Goal: Find contact information: Find contact information

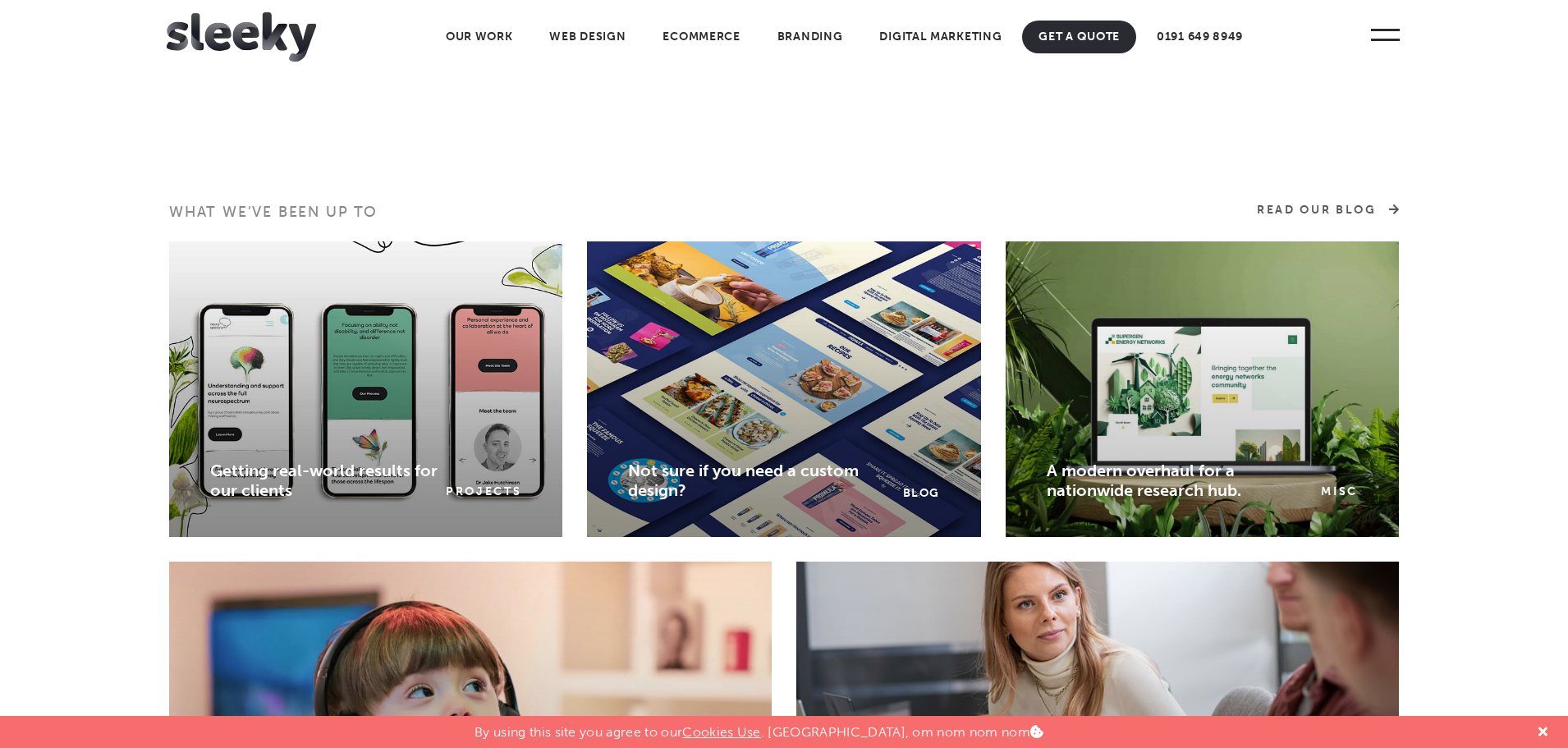
scroll to position [2463, 0]
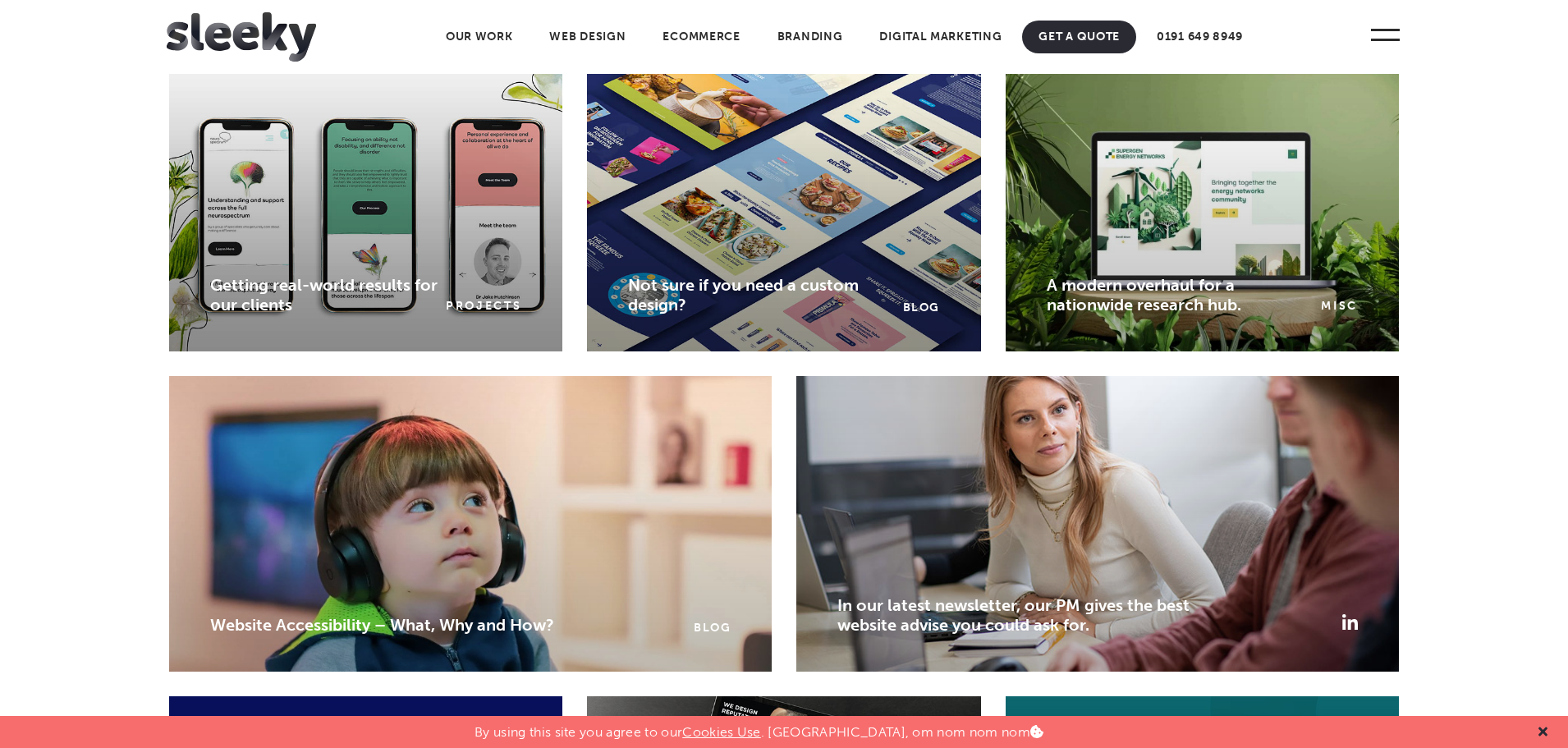
click at [1545, 728] on icon at bounding box center [1542, 731] width 9 height 9
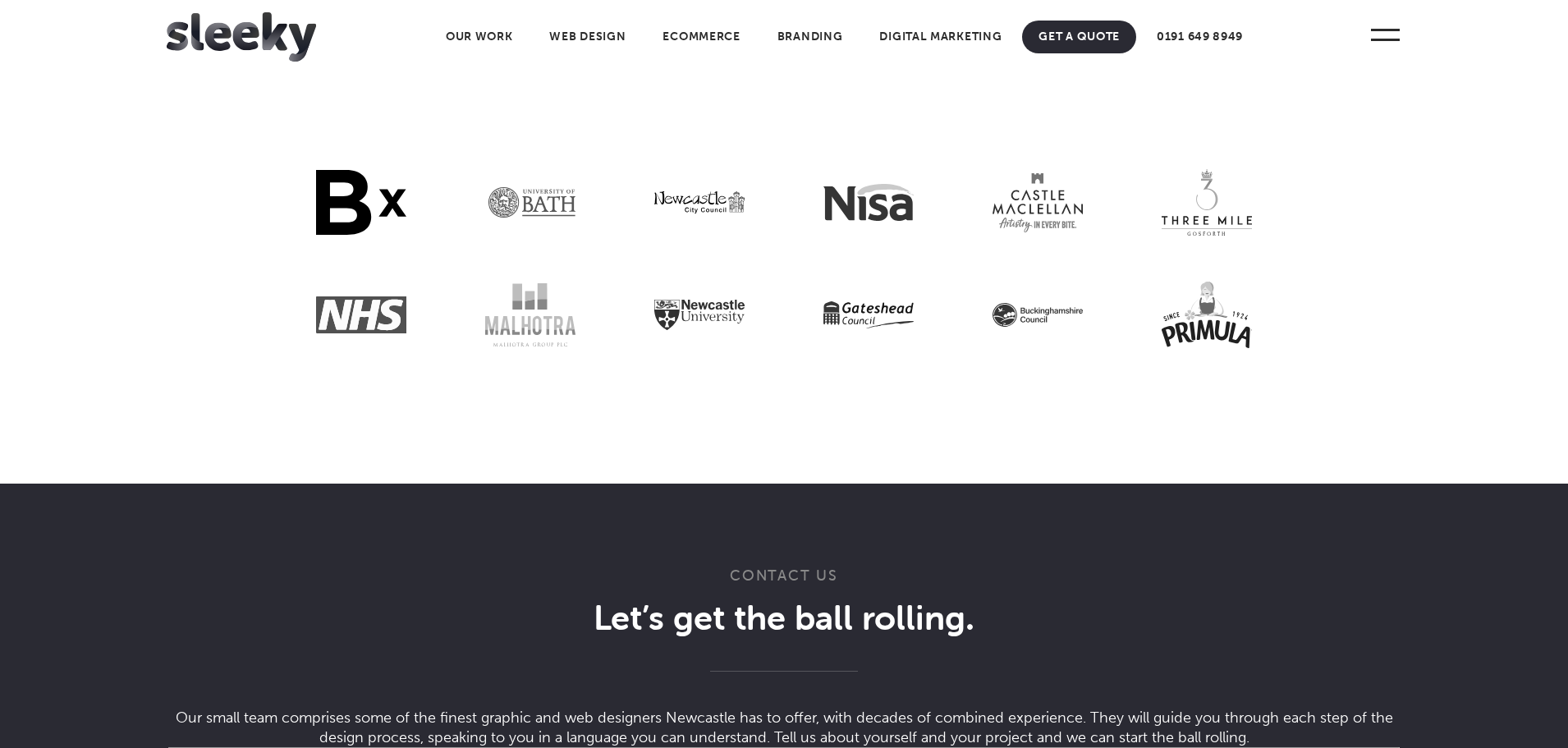
scroll to position [4515, 0]
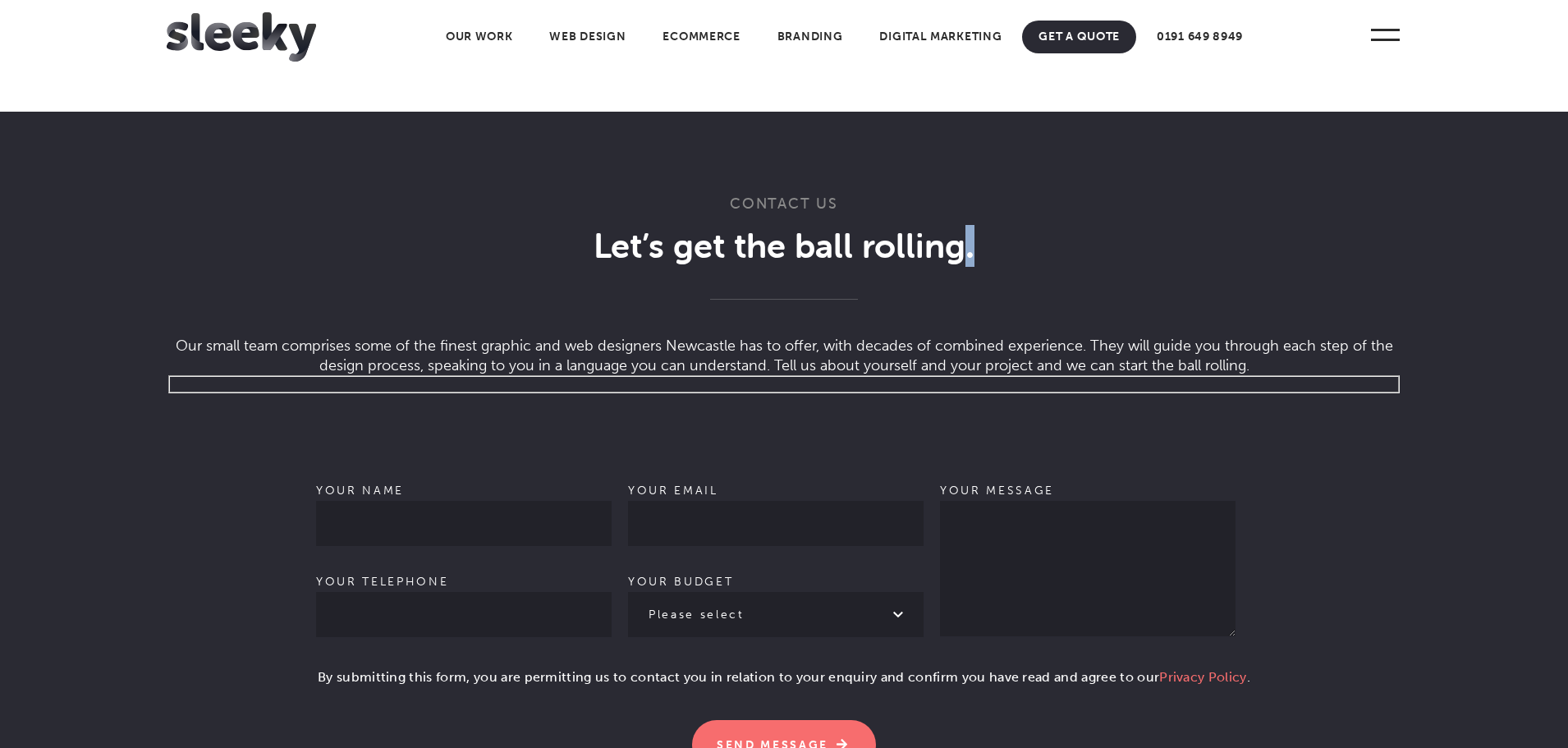
drag, startPoint x: 998, startPoint y: 274, endPoint x: 1153, endPoint y: 283, distance: 155.3
click at [1118, 278] on h2 "Let’s get the ball rolling ." at bounding box center [784, 263] width 1235 height 75
click at [1328, 288] on h2 "Let’s get the ball rolling ." at bounding box center [784, 263] width 1235 height 75
click at [1325, 288] on h2 "Let’s get the ball rolling ." at bounding box center [784, 263] width 1235 height 75
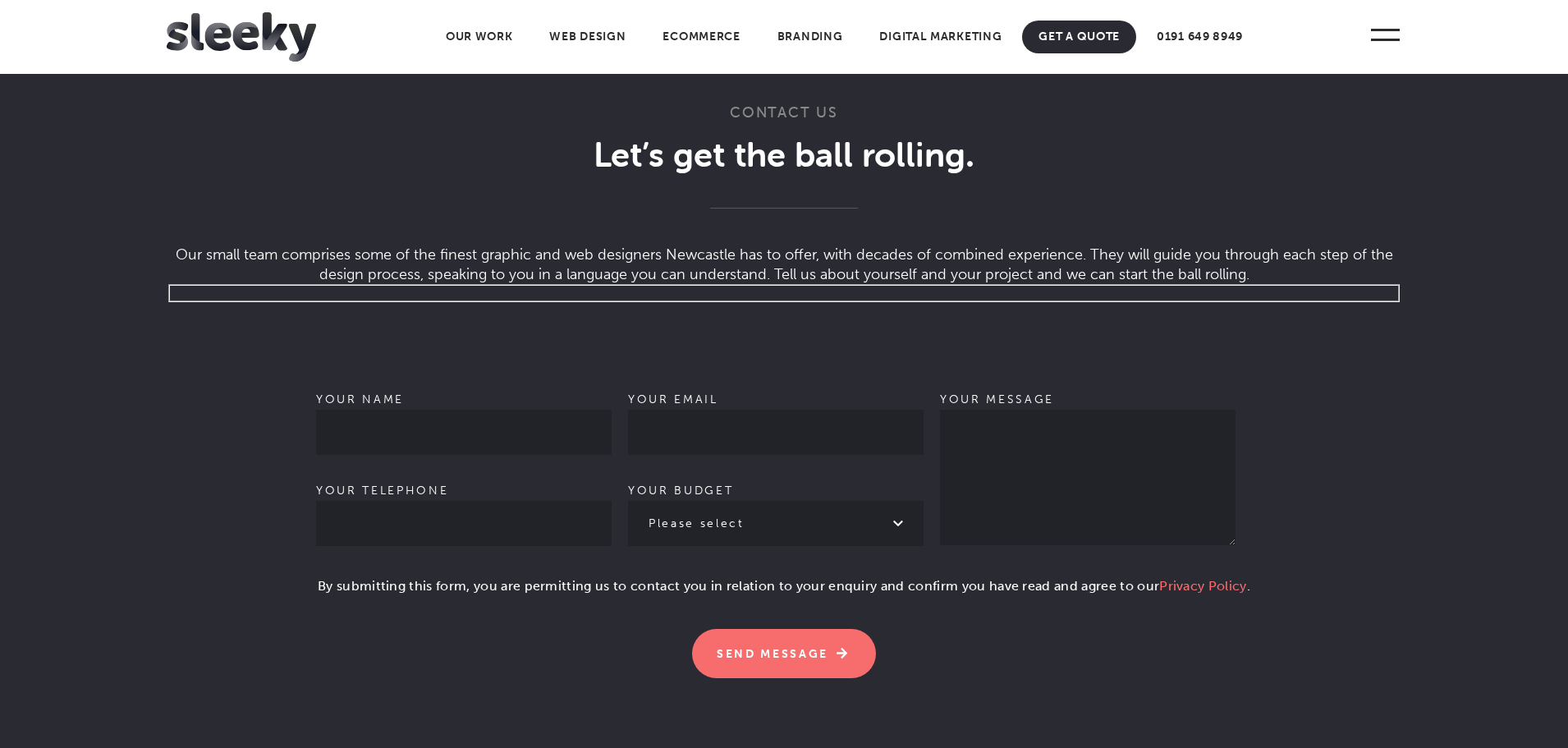
scroll to position [4761, 0]
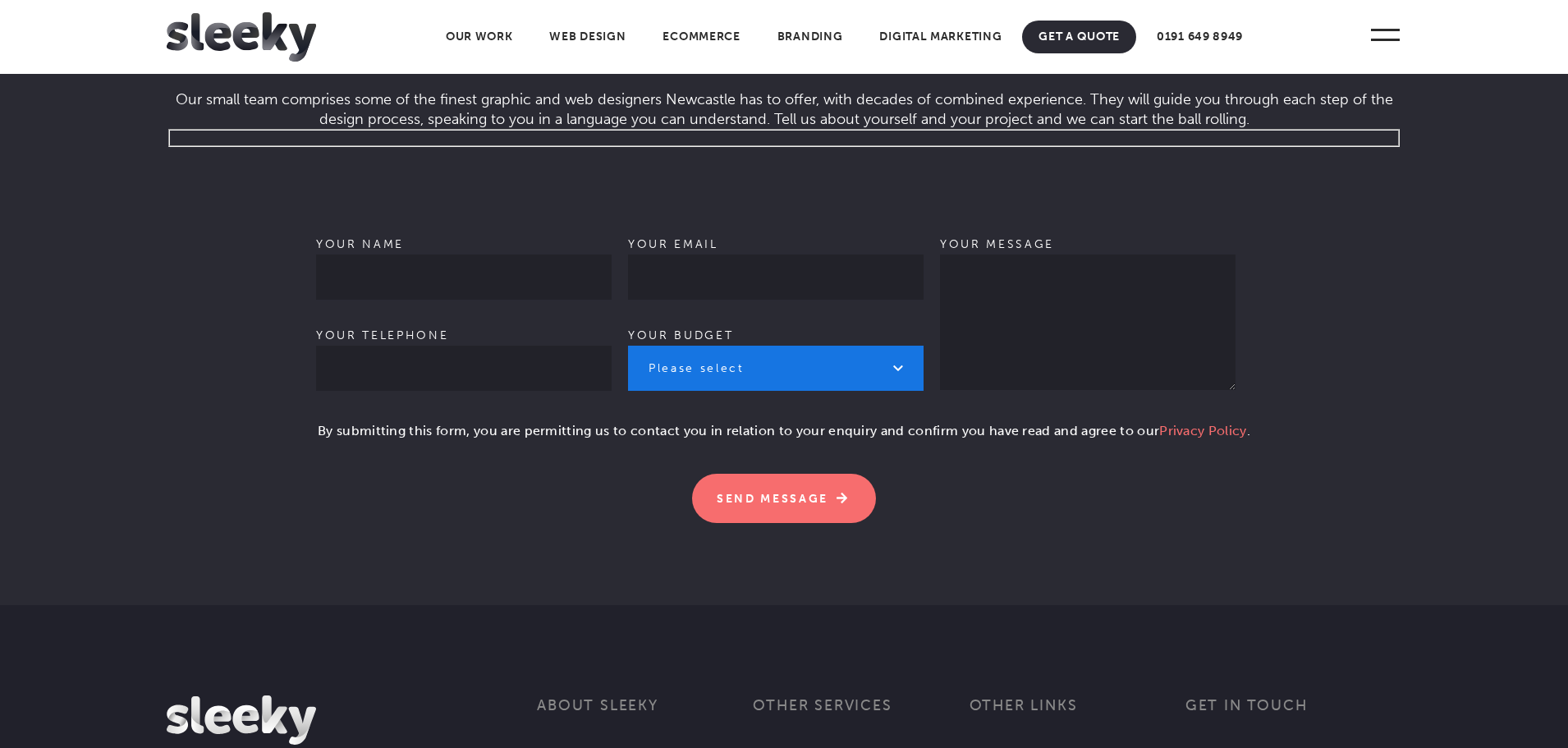
click at [879, 391] on select "Please select £1k - £2k £2k - £3k £3k - £4k £4k - £5k £5k - £10k More than £10k" at bounding box center [776, 368] width 296 height 45
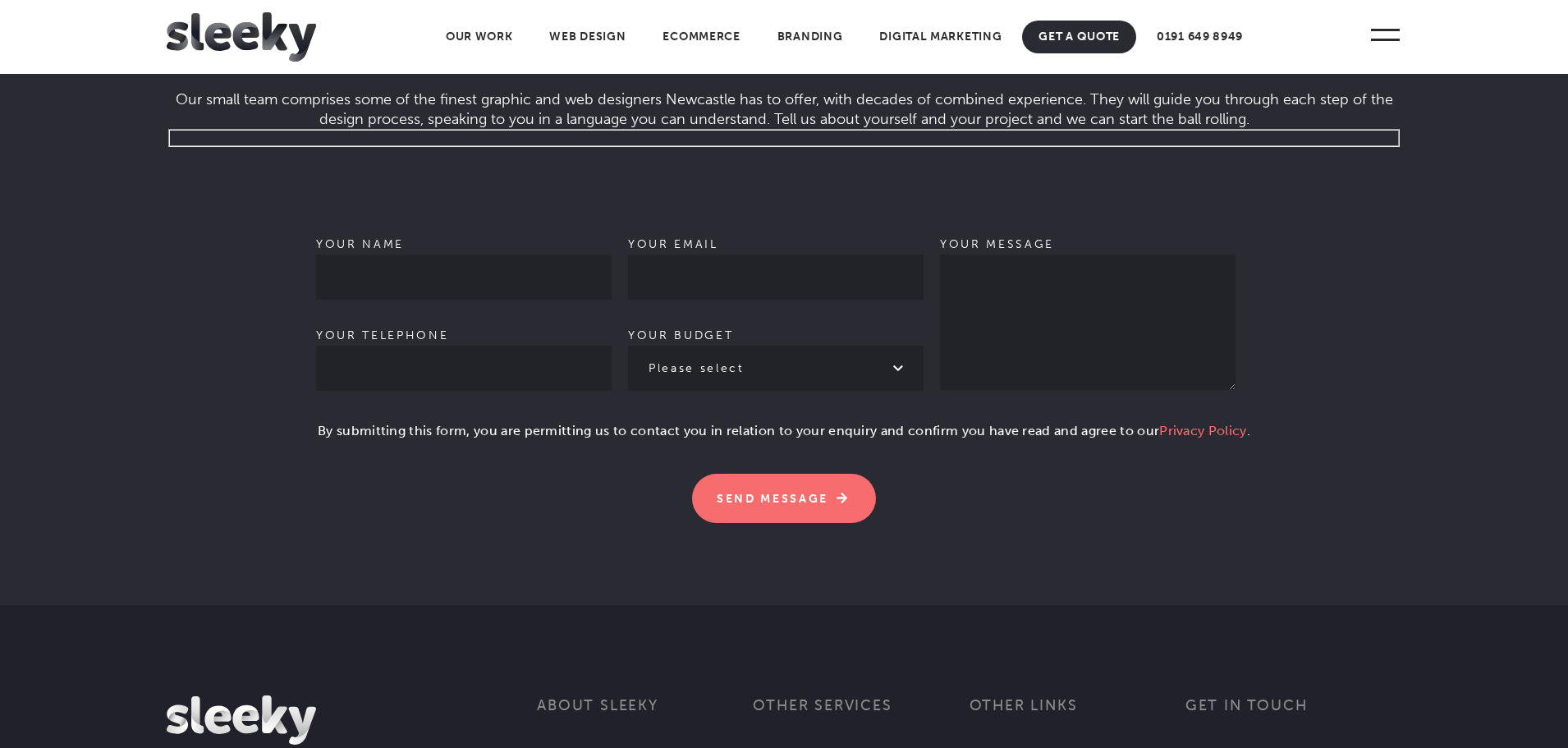
click at [1291, 476] on form "Your name Your telephone Your email Your budget Please select £1k - £2k £2k - £…" at bounding box center [784, 326] width 1235 height 394
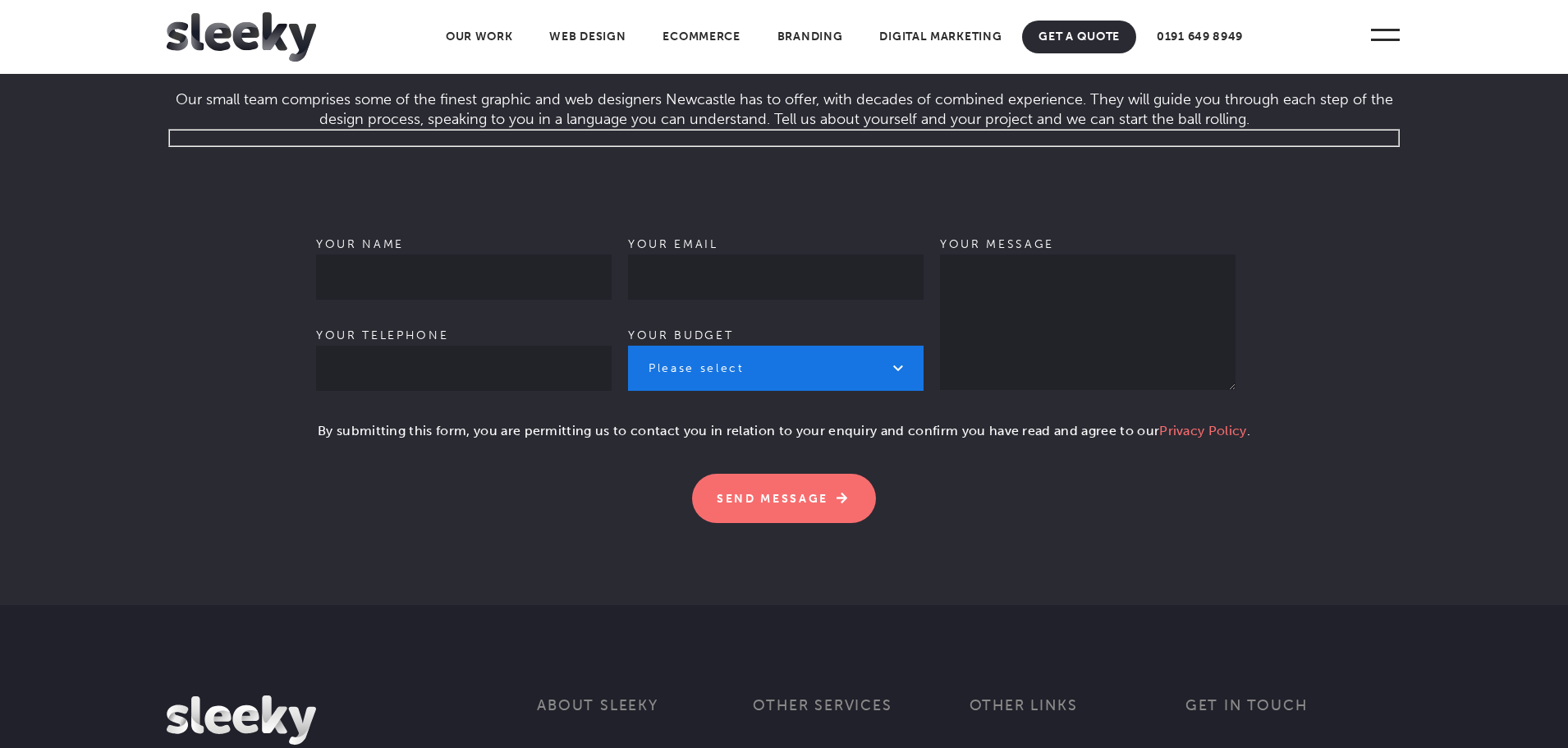
click at [824, 384] on select "Please select £1k - £2k £2k - £3k £3k - £4k £4k - £5k £5k - £10k More than £10k" at bounding box center [776, 368] width 296 height 45
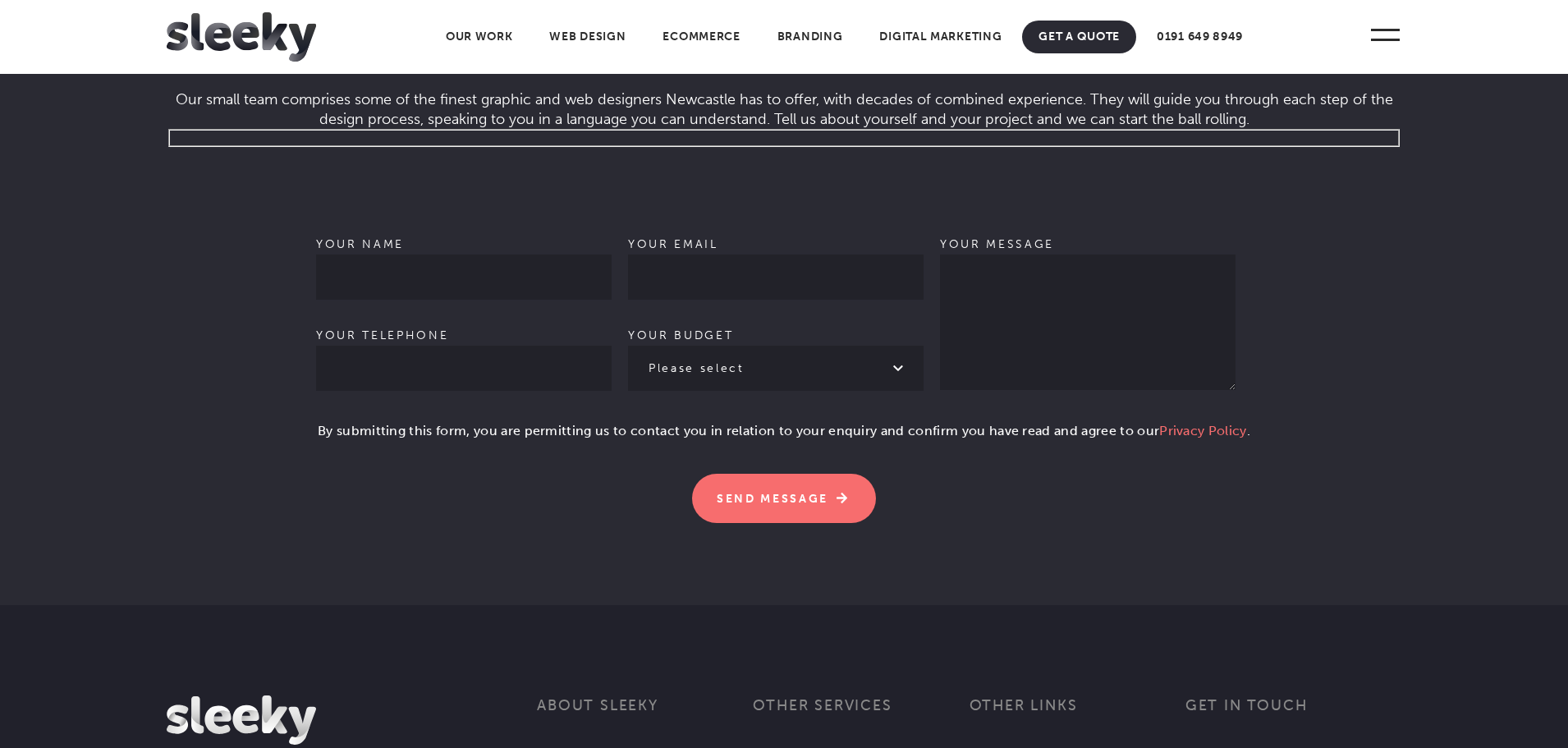
click at [1095, 573] on section "Contact Us Let’s get the ball rolling . Our small team comprises some of the fi…" at bounding box center [784, 235] width 1568 height 740
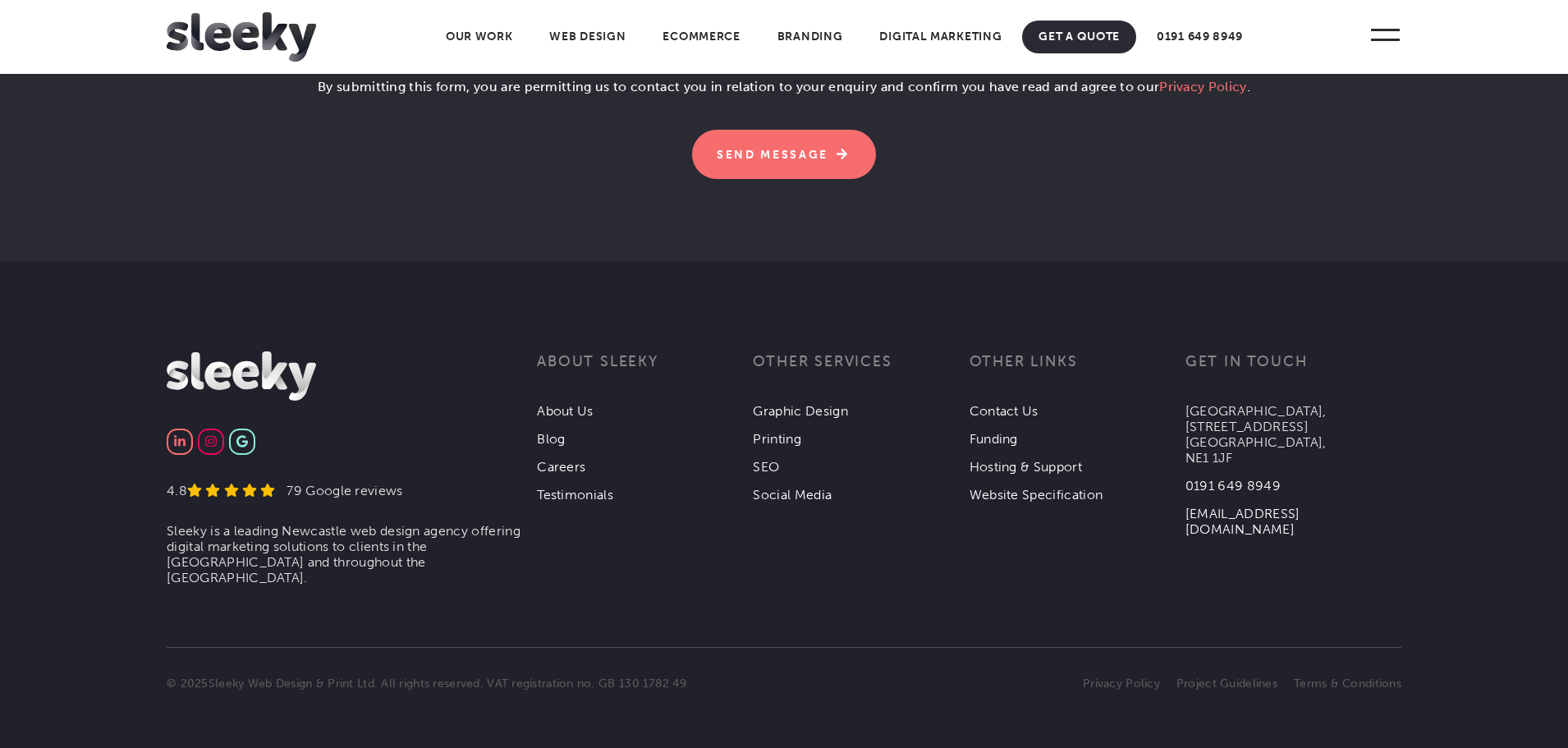
scroll to position [5120, 0]
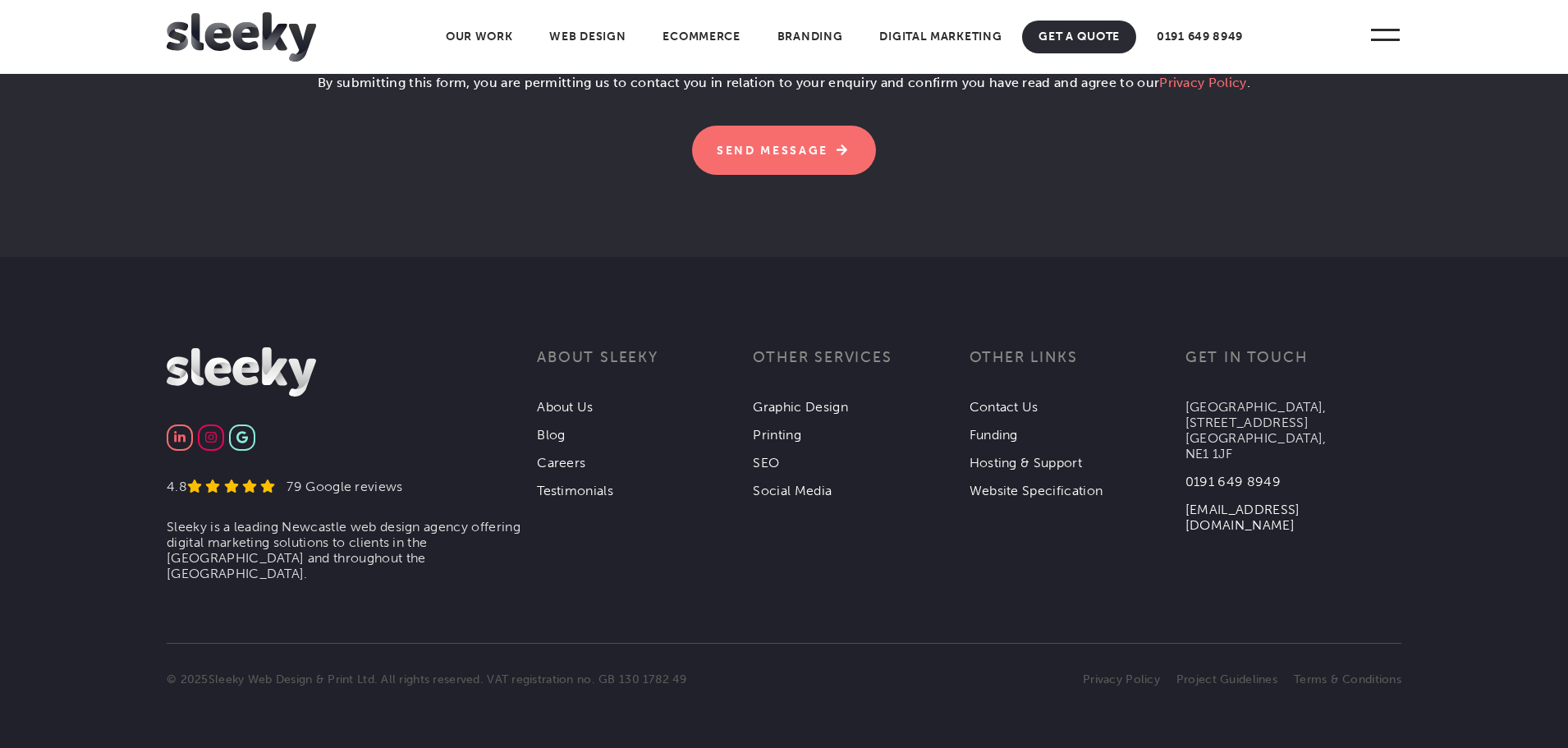
drag, startPoint x: 176, startPoint y: 435, endPoint x: 498, endPoint y: 316, distance: 343.3
click at [502, 309] on footer "4.8 79 Google reviews Sleeky is a leading Newcastle web design agency offering …" at bounding box center [784, 502] width 1568 height 491
click at [1388, 38] on span at bounding box center [1385, 39] width 29 height 2
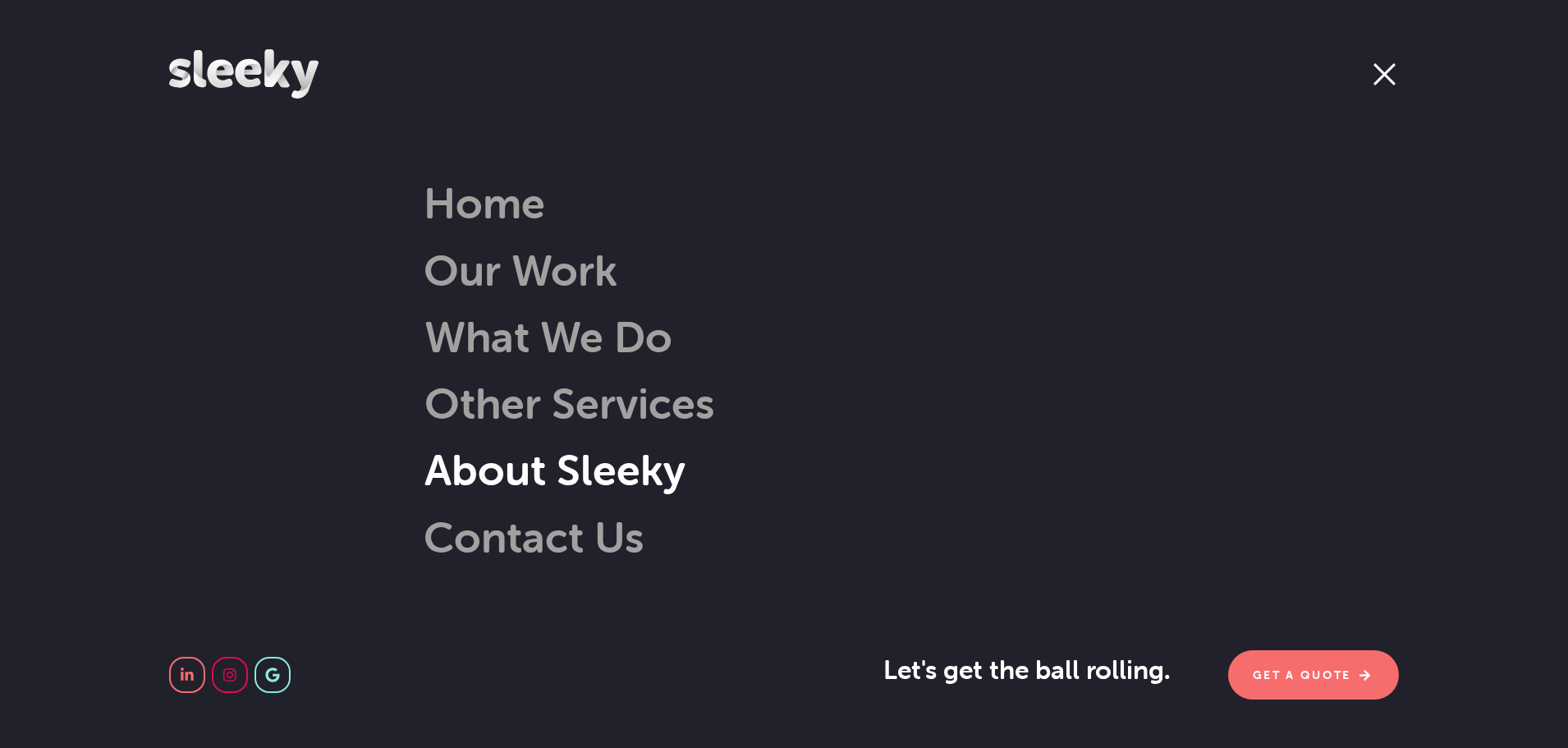
click at [545, 470] on link "About Sleeky" at bounding box center [529, 469] width 310 height 52
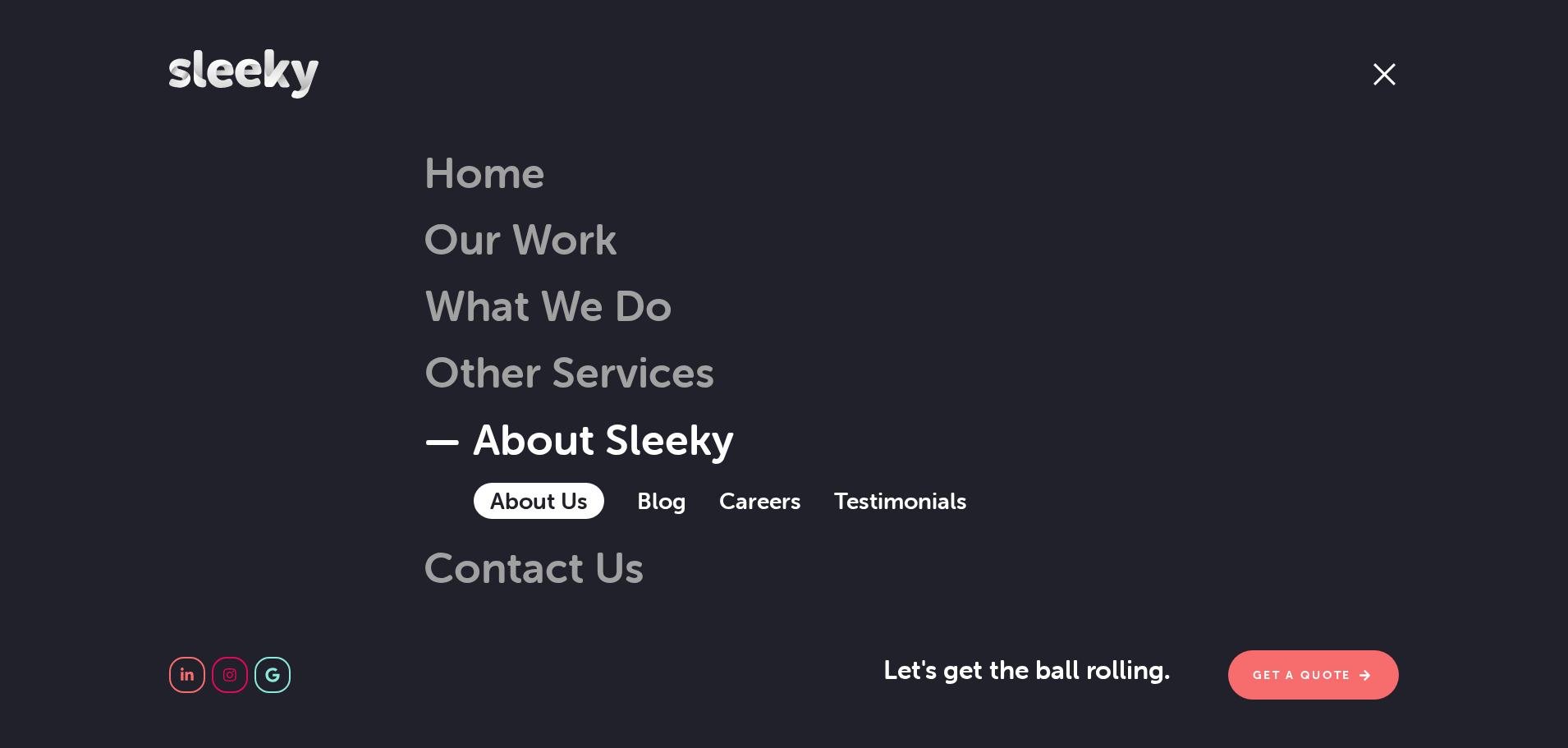
click at [502, 494] on link "About Us" at bounding box center [538, 500] width 130 height 36
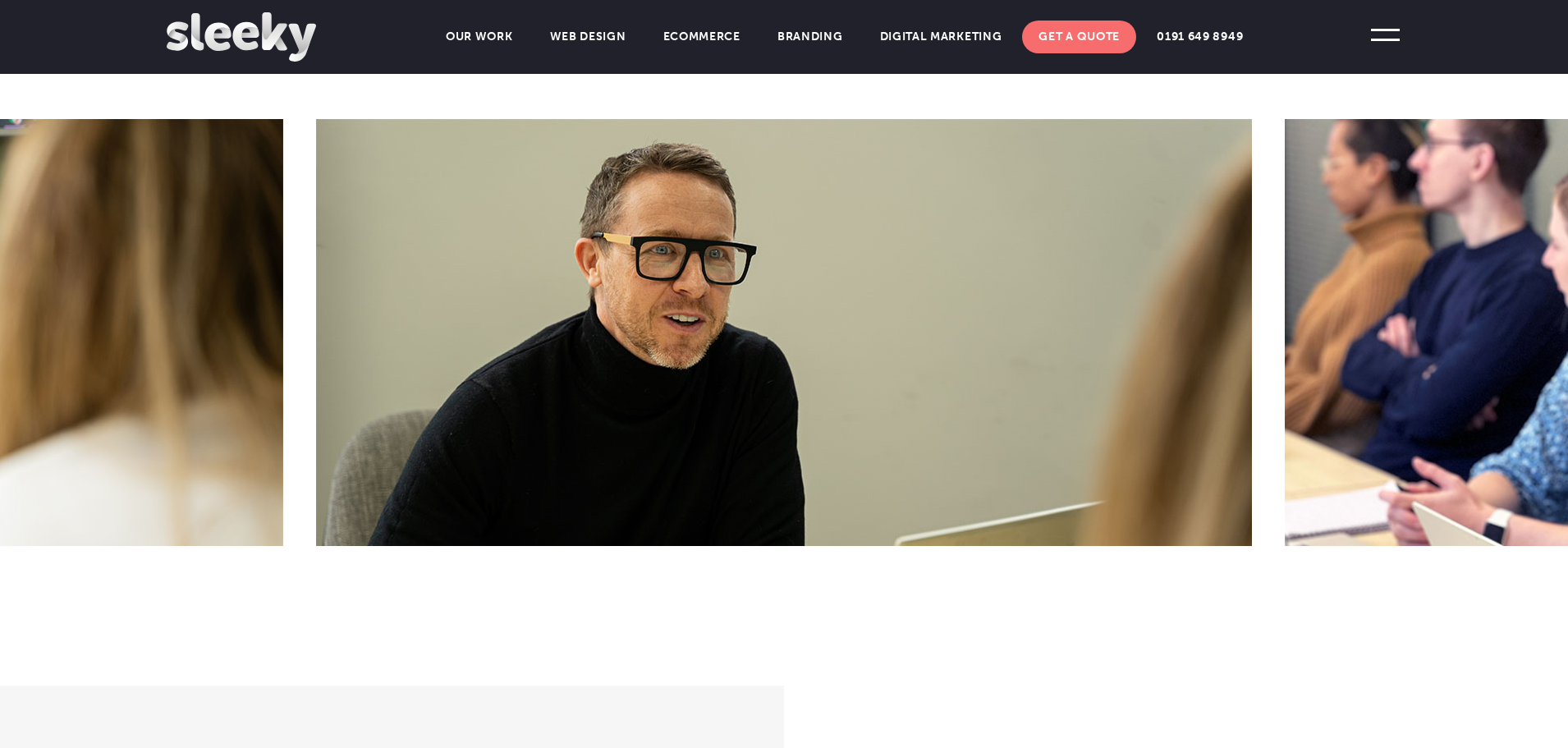
scroll to position [739, 0]
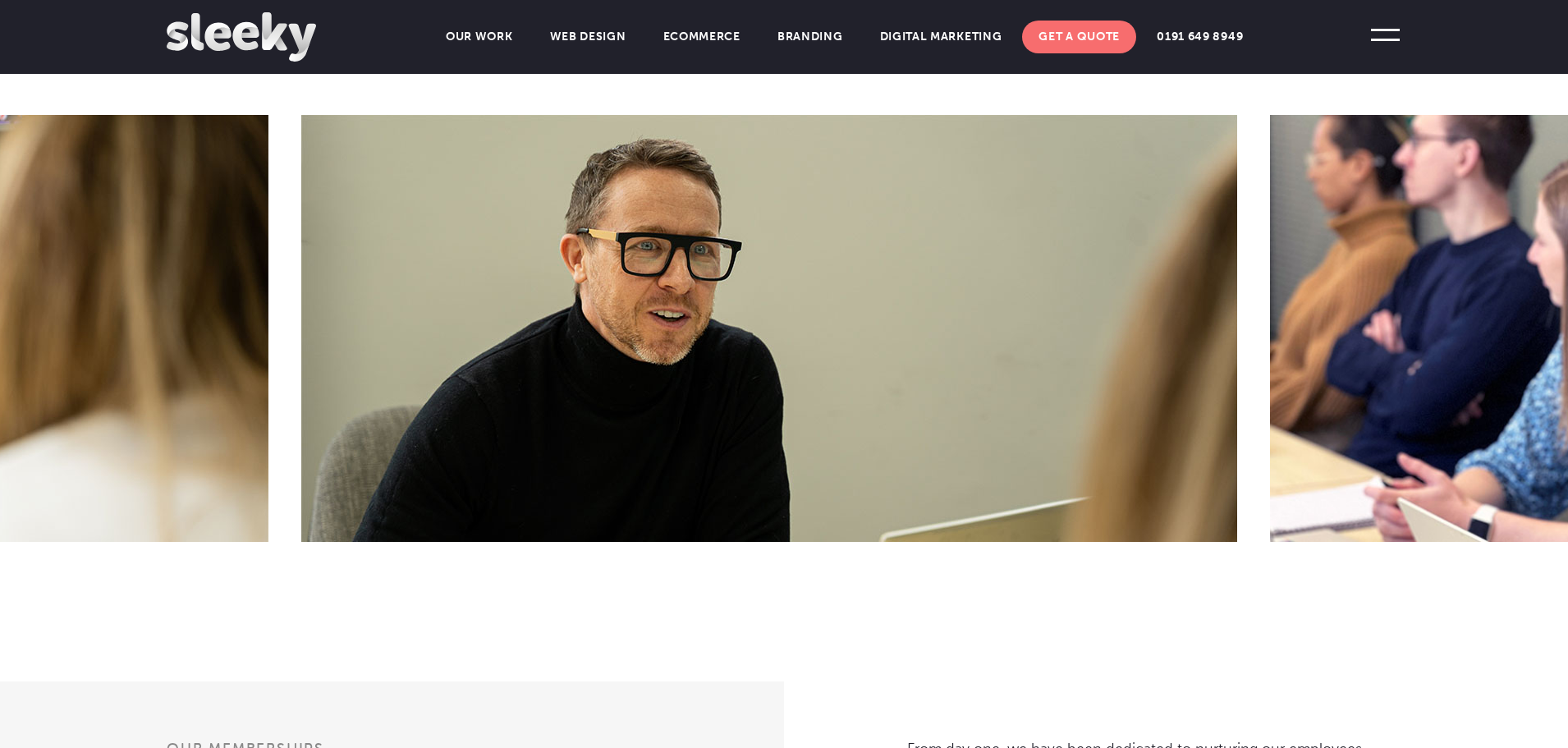
drag, startPoint x: 987, startPoint y: 367, endPoint x: 562, endPoint y: 378, distance: 425.1
click at [562, 378] on img at bounding box center [769, 328] width 936 height 427
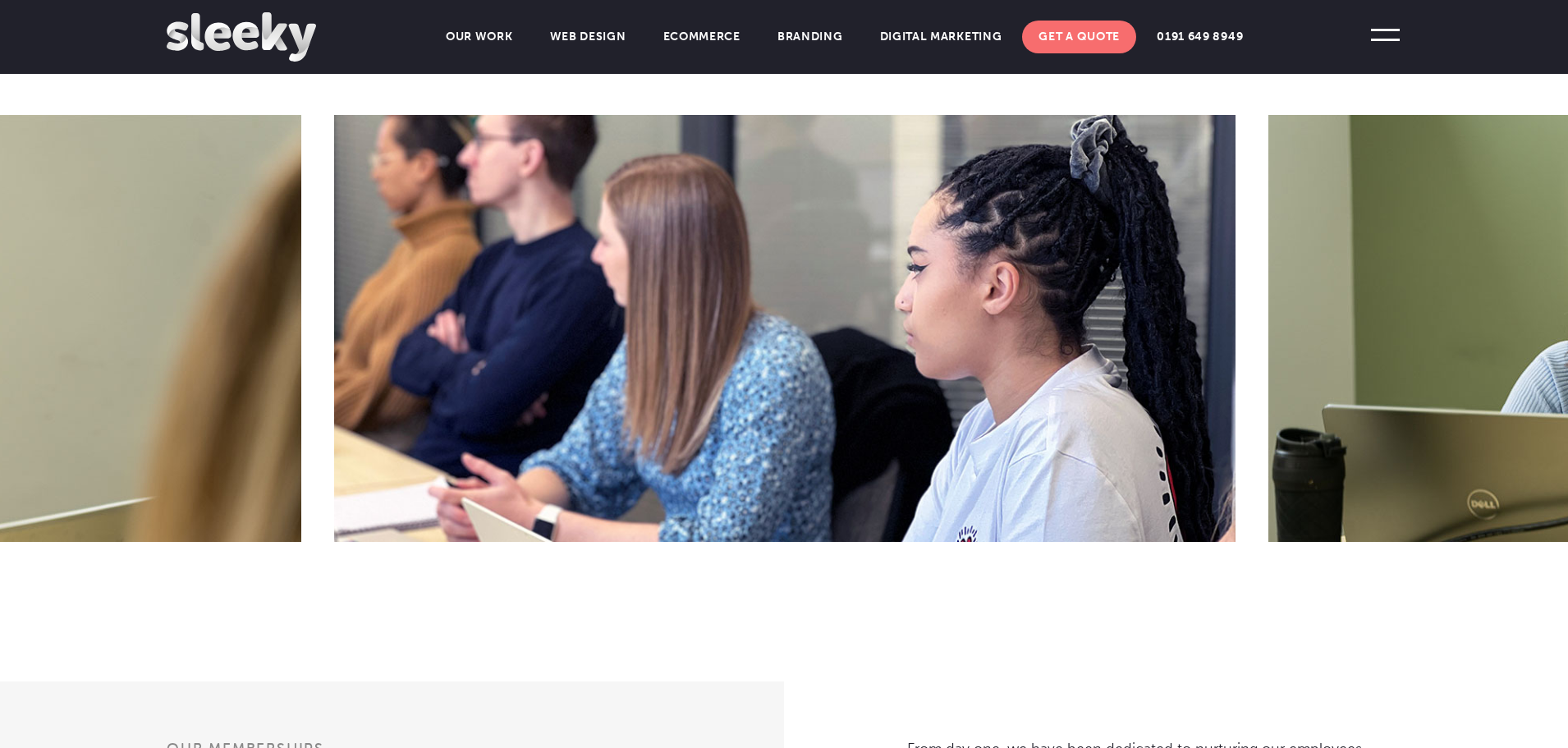
drag, startPoint x: 1025, startPoint y: 361, endPoint x: 518, endPoint y: 376, distance: 507.2
click at [542, 377] on img at bounding box center [784, 328] width 902 height 427
drag, startPoint x: 931, startPoint y: 380, endPoint x: 610, endPoint y: 362, distance: 321.5
click at [646, 372] on img at bounding box center [784, 328] width 902 height 427
drag, startPoint x: 1121, startPoint y: 352, endPoint x: 652, endPoint y: 352, distance: 469.0
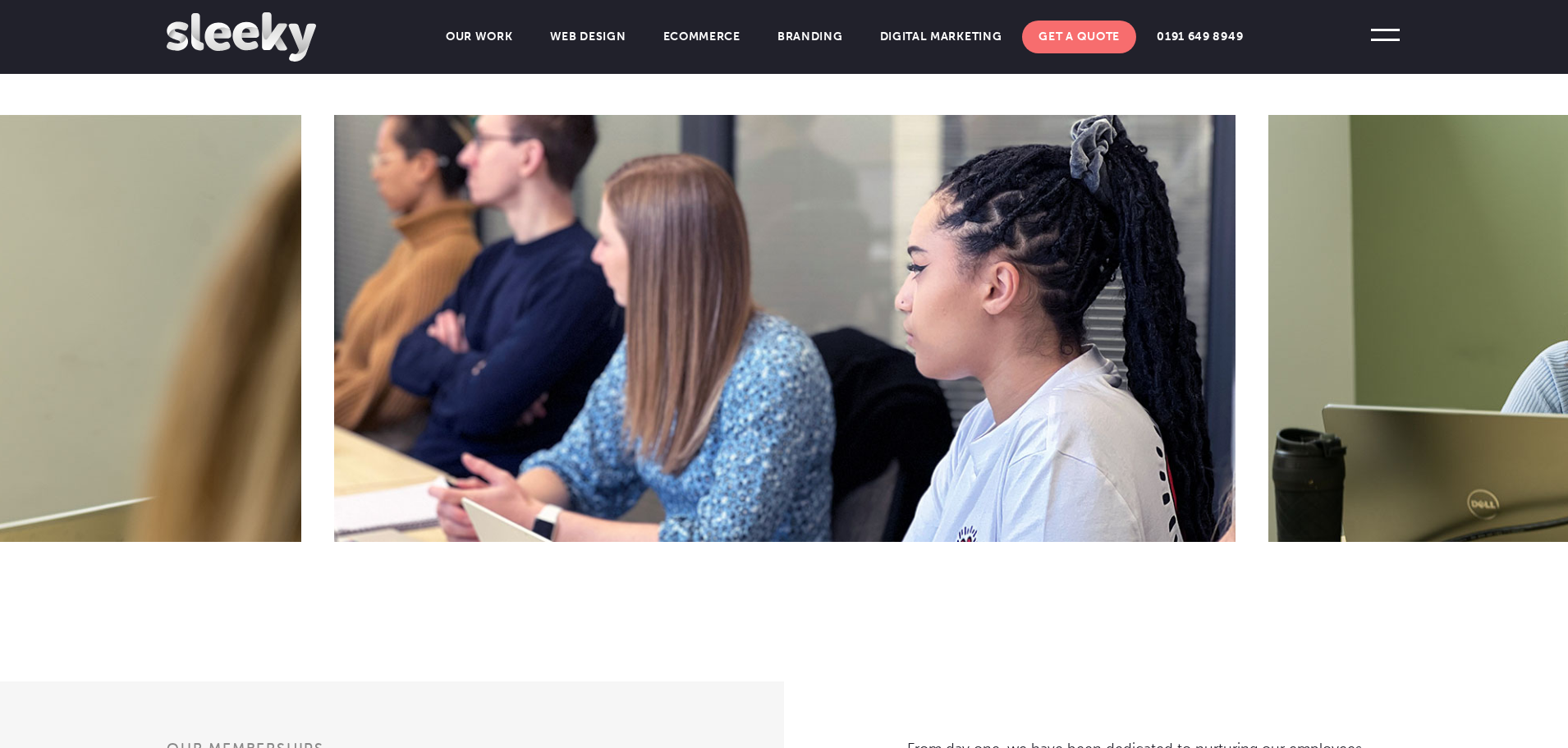
click at [715, 355] on img at bounding box center [784, 328] width 902 height 427
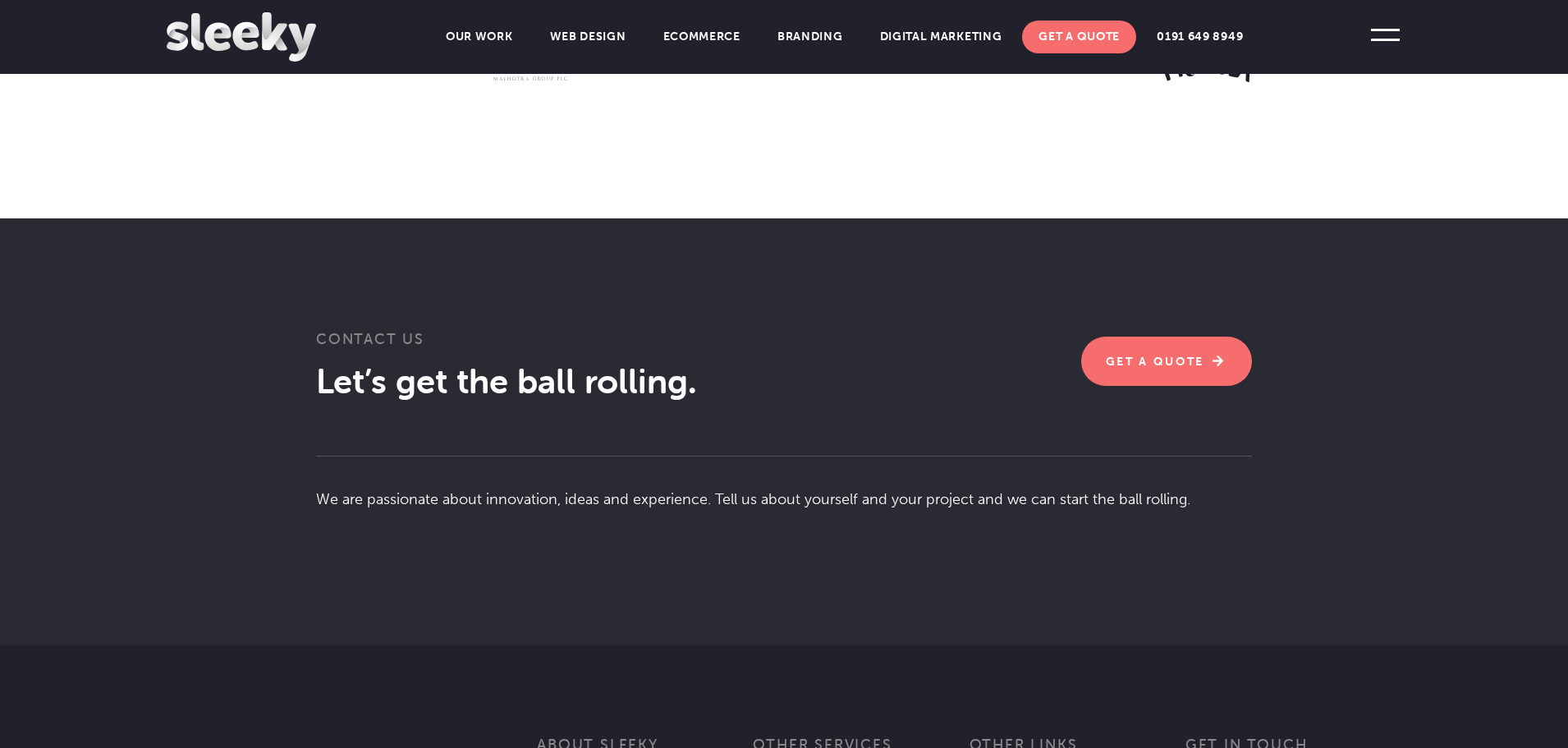
scroll to position [2709, 0]
